Goal: Navigation & Orientation: Go to known website

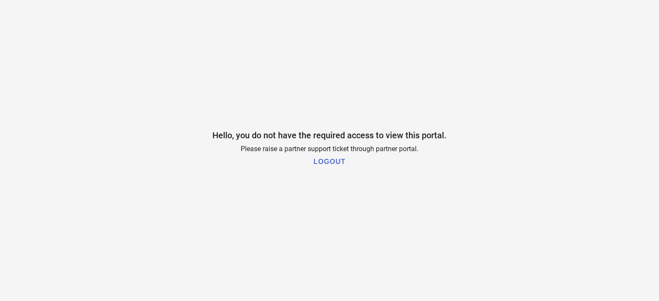
click at [336, 162] on h1 "LOGOUT" at bounding box center [329, 162] width 32 height 8
